Goal: Complete application form: Complete application form

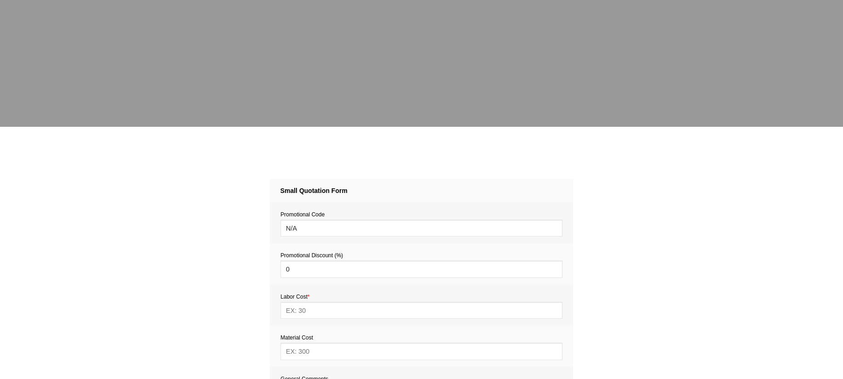
scroll to position [345, 0]
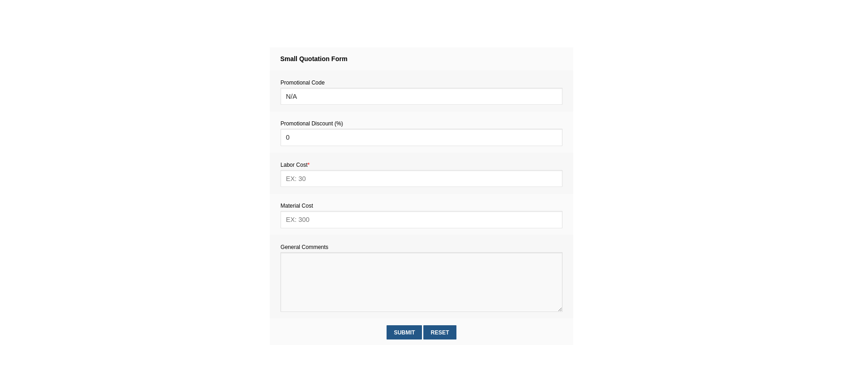
click at [314, 262] on textarea at bounding box center [421, 282] width 282 height 60
paste textarea "Estimate provision for a professional handyman (service call out and labour) to…"
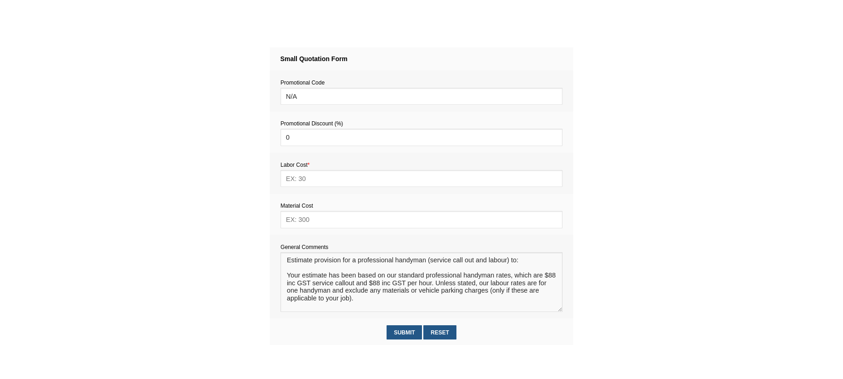
scroll to position [6, 0]
click at [295, 263] on textarea at bounding box center [421, 282] width 282 height 60
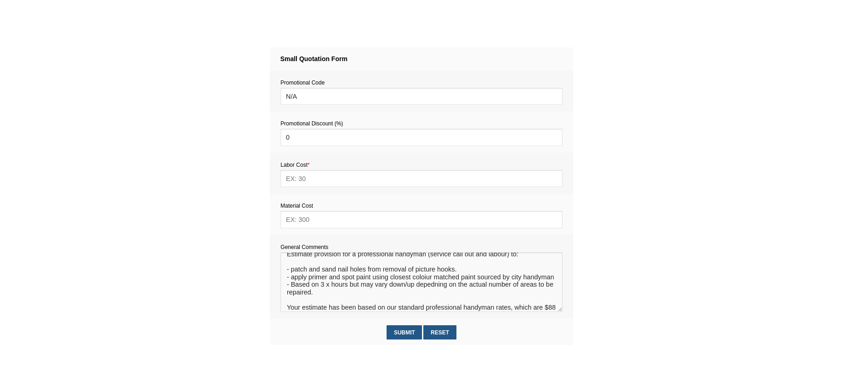
type textarea "Estimate provision for a professional handyman (service call out and labour) to…"
click at [309, 219] on input "text" at bounding box center [421, 219] width 282 height 17
type input "60"
click at [312, 180] on input "text" at bounding box center [421, 178] width 282 height 17
click at [298, 178] on input "text" at bounding box center [421, 178] width 282 height 17
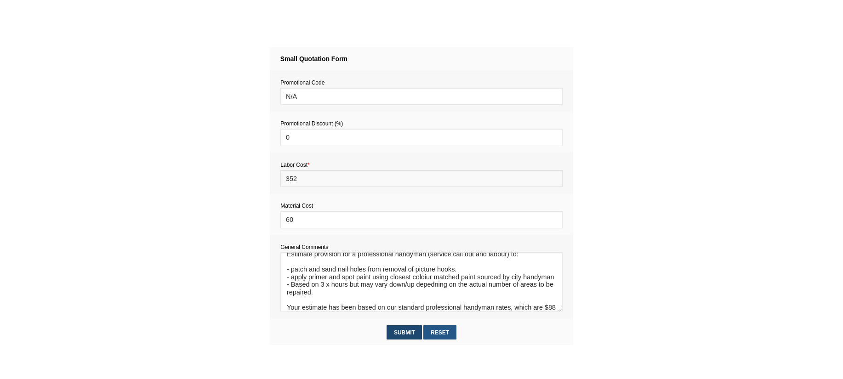
type input "352"
click at [406, 334] on input "Submit" at bounding box center [403, 332] width 35 height 14
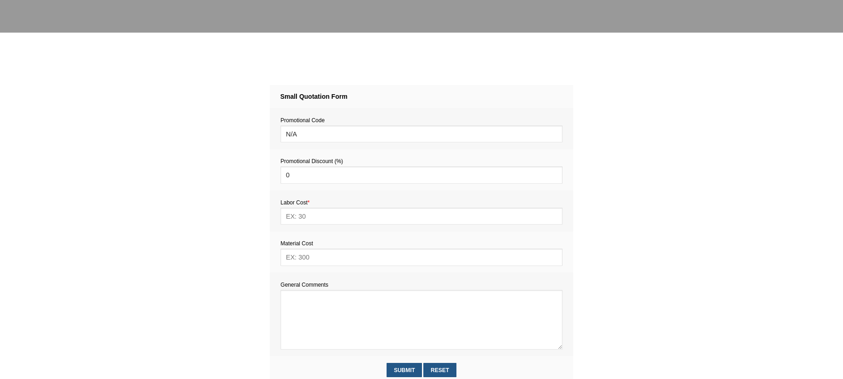
scroll to position [318, 0]
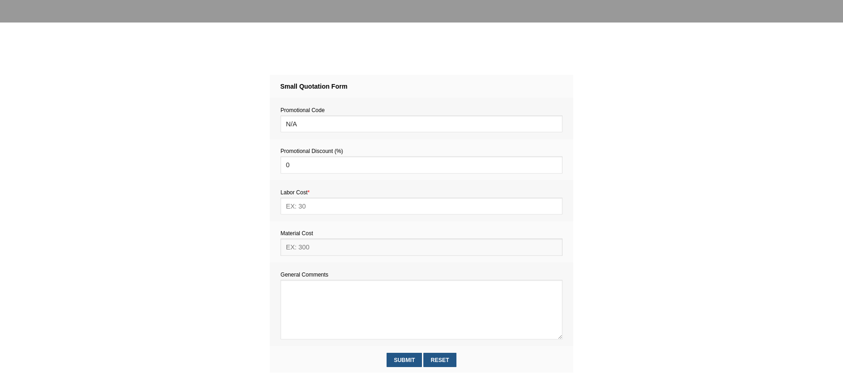
click at [309, 248] on input "text" at bounding box center [421, 247] width 282 height 17
click at [310, 208] on input "text" at bounding box center [421, 206] width 282 height 17
type input "286"
click at [301, 252] on input "text" at bounding box center [421, 247] width 282 height 17
type input "10"
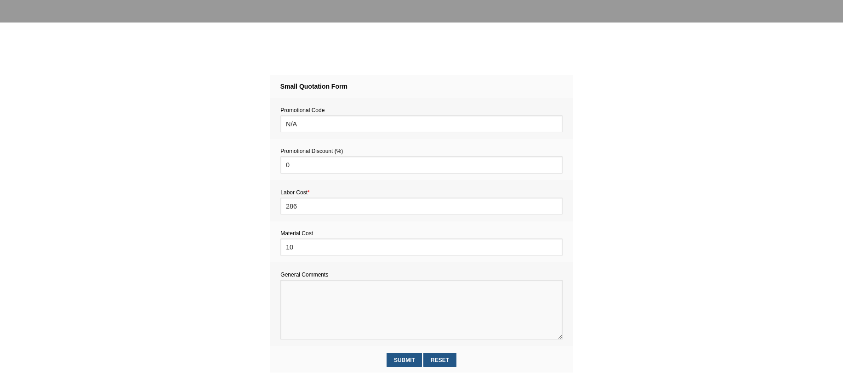
click at [296, 308] on textarea at bounding box center [421, 310] width 282 height 60
paste textarea "Estimate provision for a professional handyman (service call out and labour) to…"
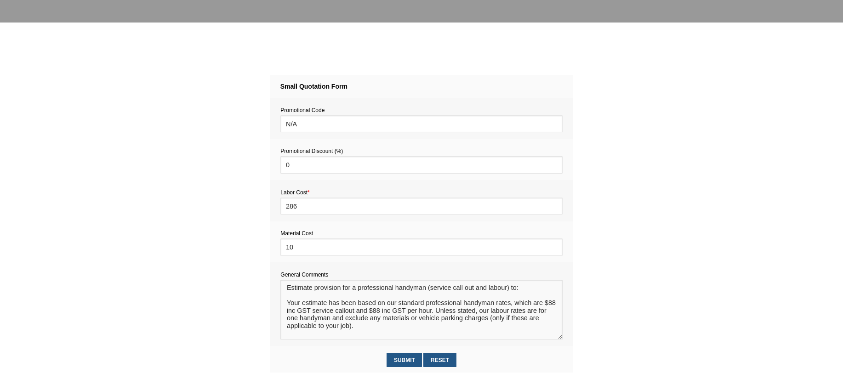
scroll to position [6, 0]
click at [310, 292] on textarea at bounding box center [421, 310] width 282 height 60
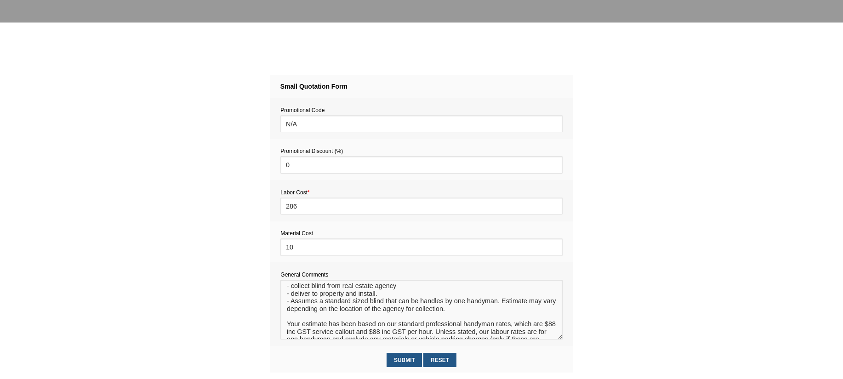
scroll to position [20, 0]
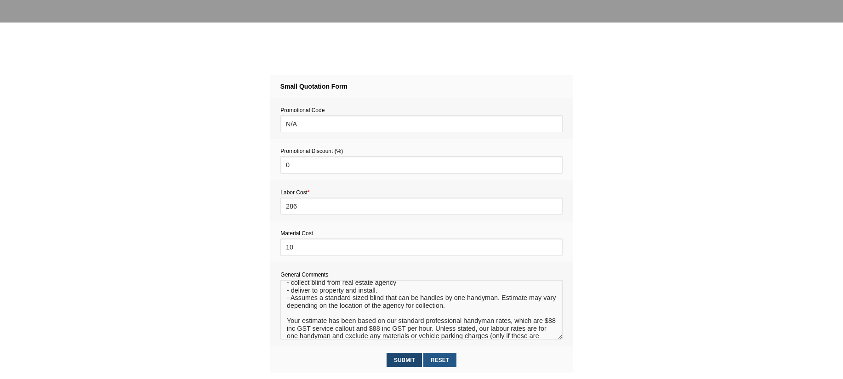
type textarea "Estimate provision for a professional handyman (service call out and labour) to…"
click at [405, 362] on input "Submit" at bounding box center [403, 360] width 35 height 14
